Goal: Task Accomplishment & Management: Manage account settings

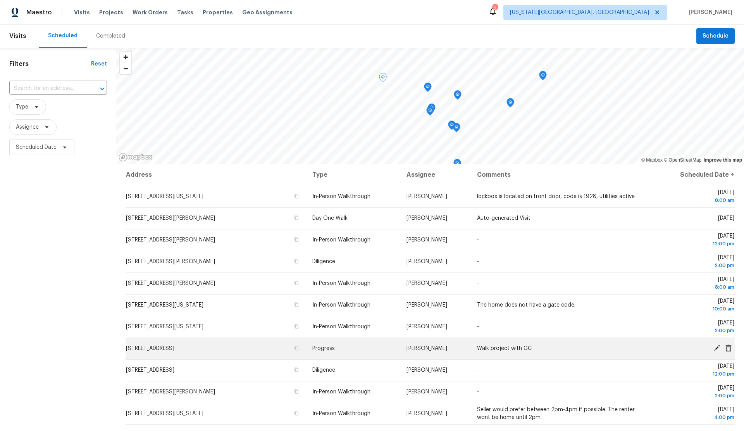
click at [716, 347] on icon at bounding box center [717, 348] width 6 height 6
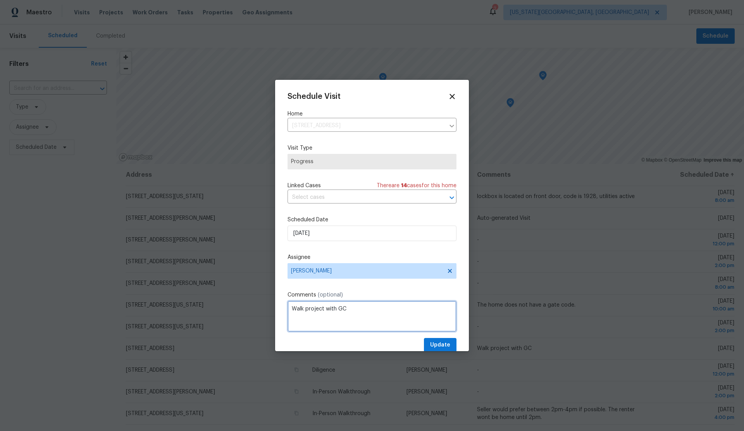
click at [365, 312] on textarea "Walk project with GC" at bounding box center [372, 316] width 169 height 31
type textarea "Walk project with GC @ 1pm"
click at [445, 345] on span "Update" at bounding box center [440, 345] width 20 height 10
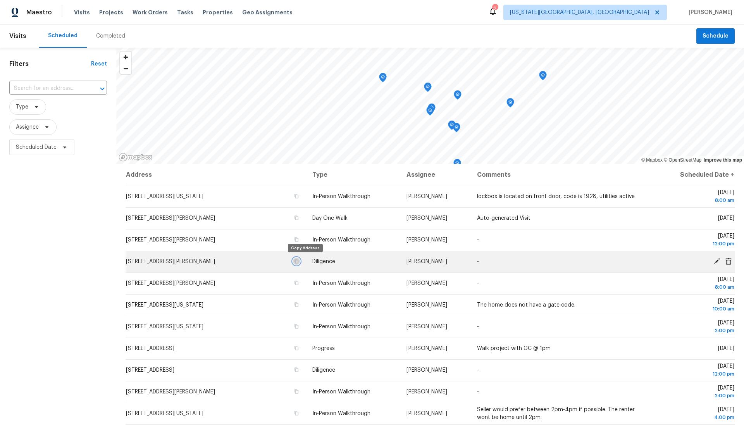
click at [299, 260] on icon "button" at bounding box center [296, 261] width 5 height 5
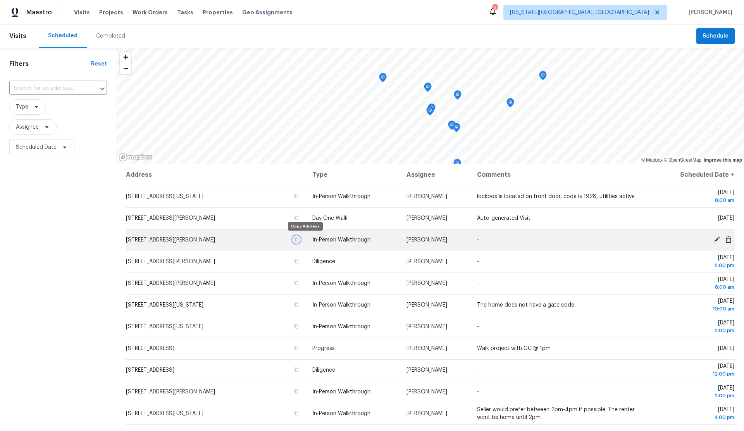
click at [299, 239] on icon "button" at bounding box center [296, 239] width 5 height 5
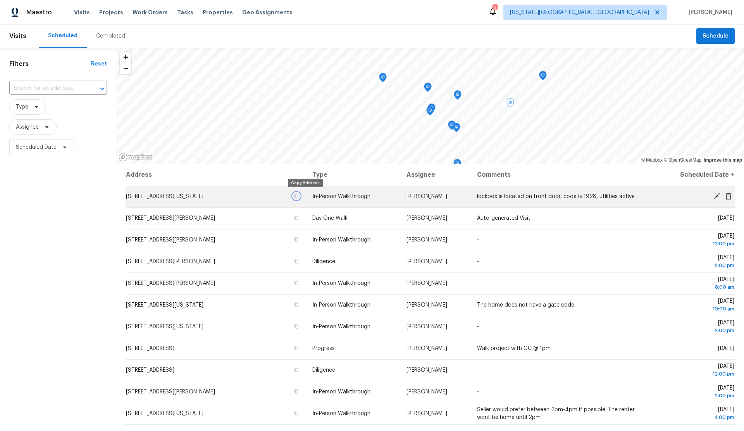
click at [299, 195] on icon "button" at bounding box center [296, 196] width 5 height 5
